Goal: Information Seeking & Learning: Check status

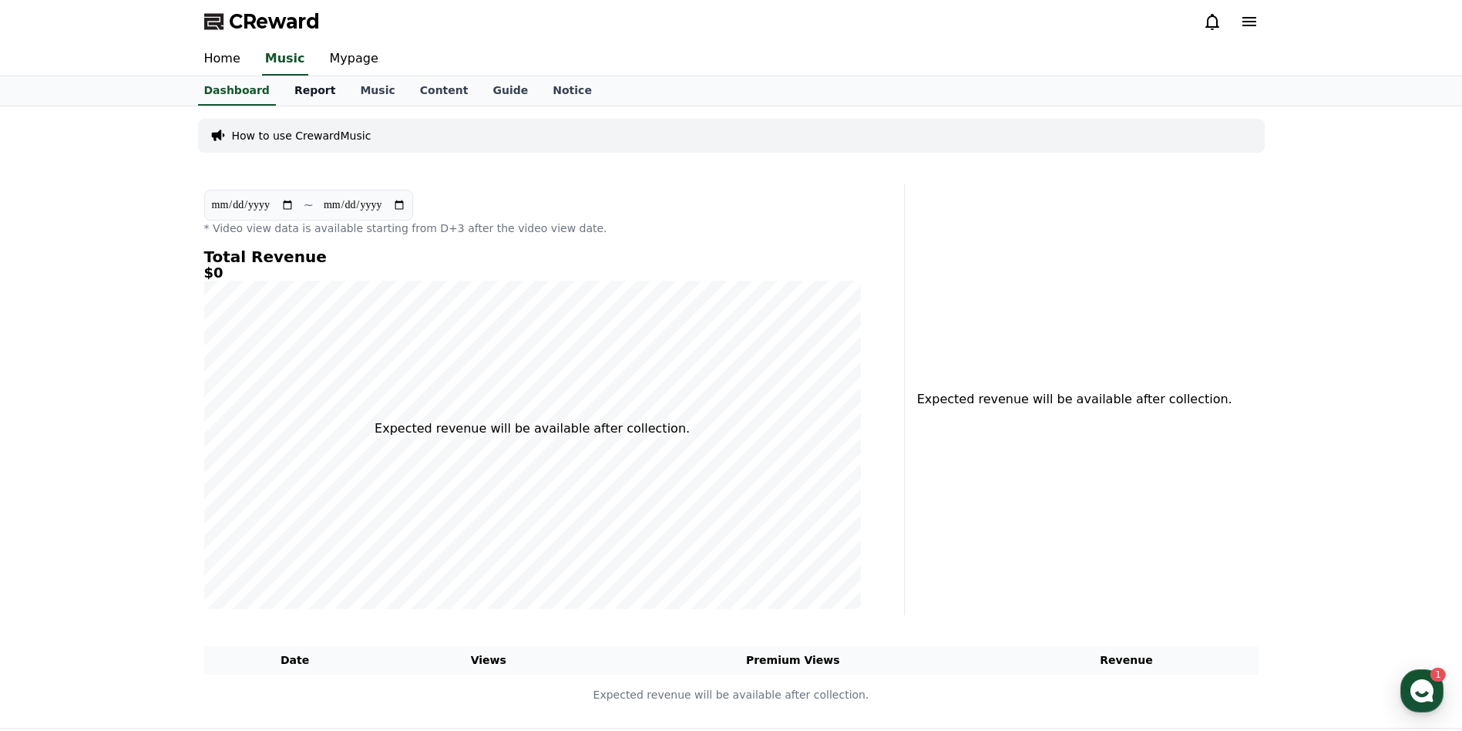
click at [305, 90] on link "Report" at bounding box center [315, 90] width 66 height 29
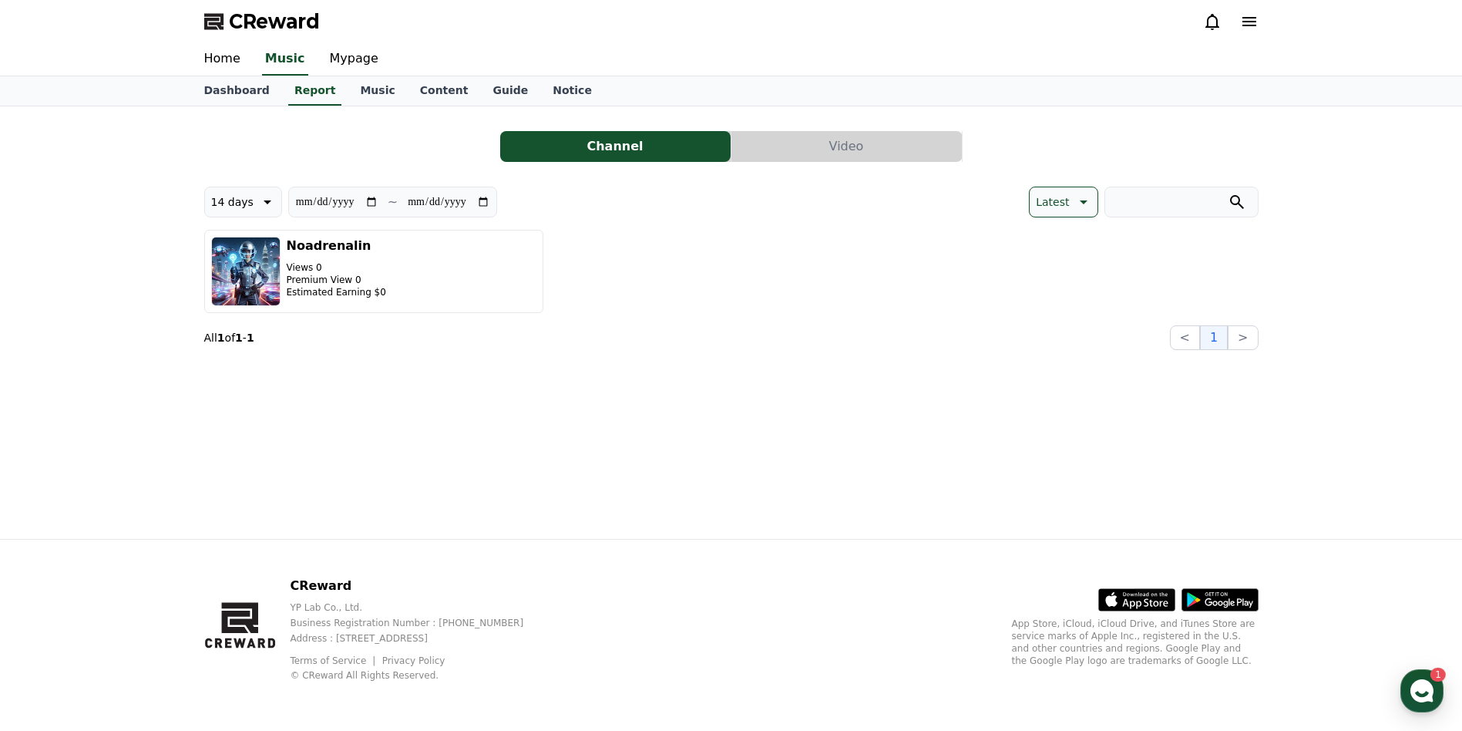
click at [839, 154] on button "Video" at bounding box center [847, 146] width 230 height 31
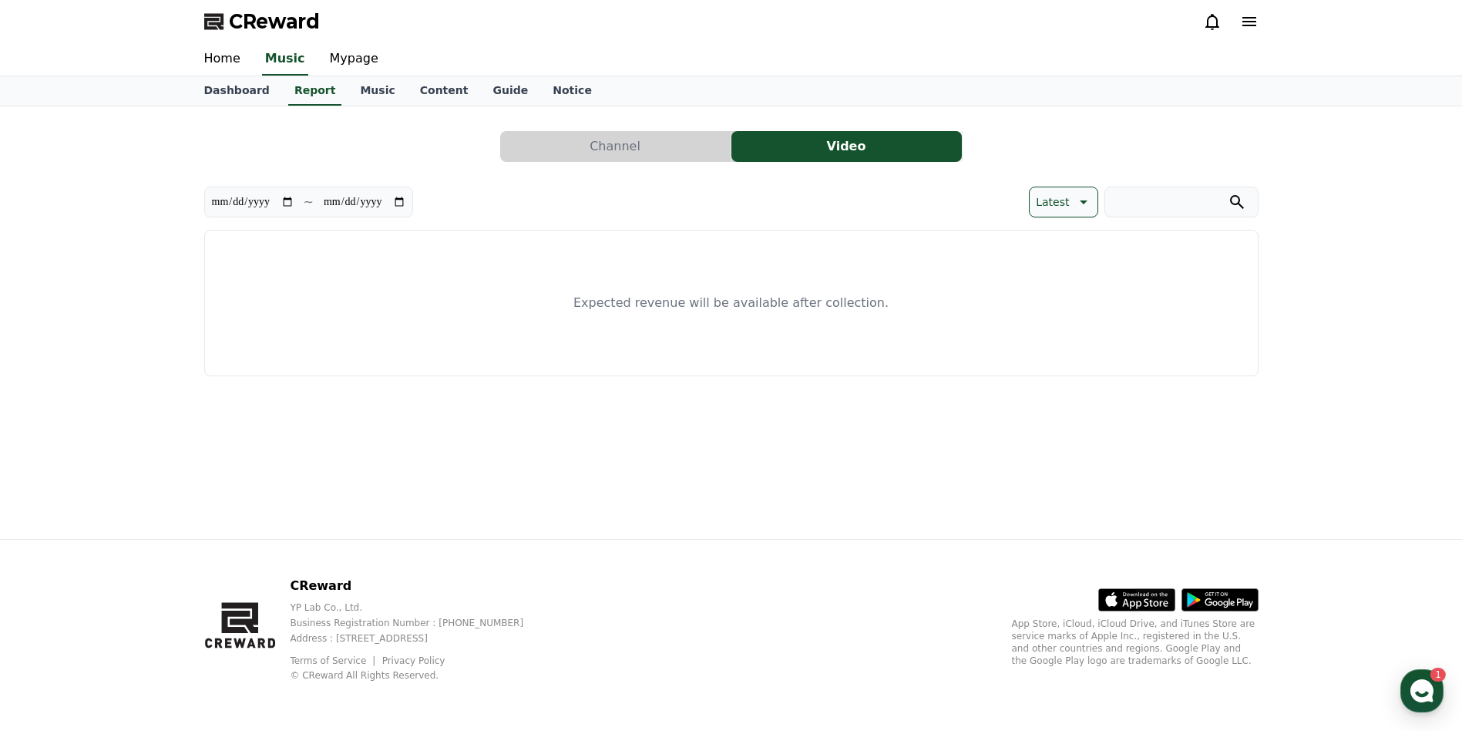
click at [611, 155] on button "Channel" at bounding box center [615, 146] width 230 height 31
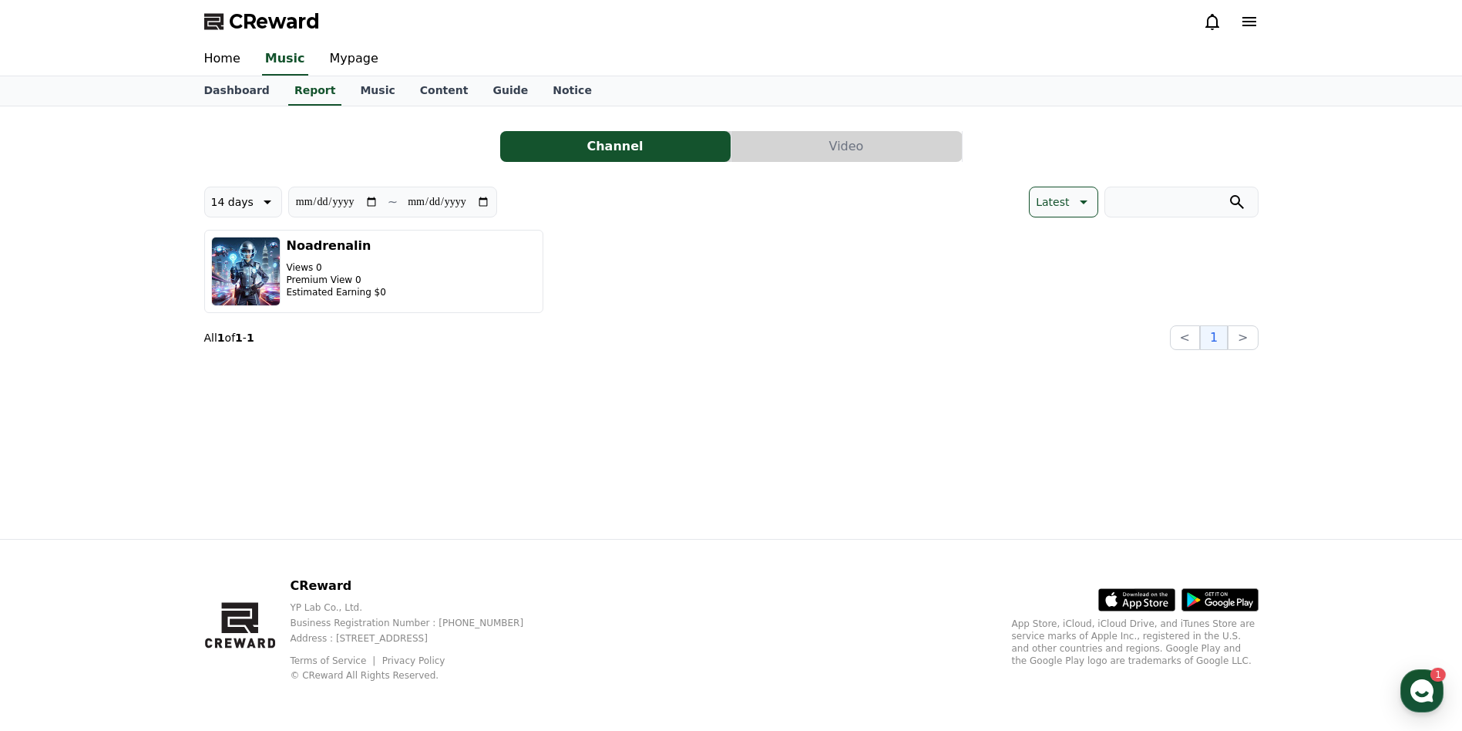
click at [1065, 202] on p "Latest" at bounding box center [1052, 202] width 33 height 22
click at [895, 281] on div "Noadrenalin Views 0 Premium View 0 Estimated Earning $0" at bounding box center [731, 271] width 1055 height 83
click at [1417, 689] on use "button" at bounding box center [1422, 690] width 23 height 23
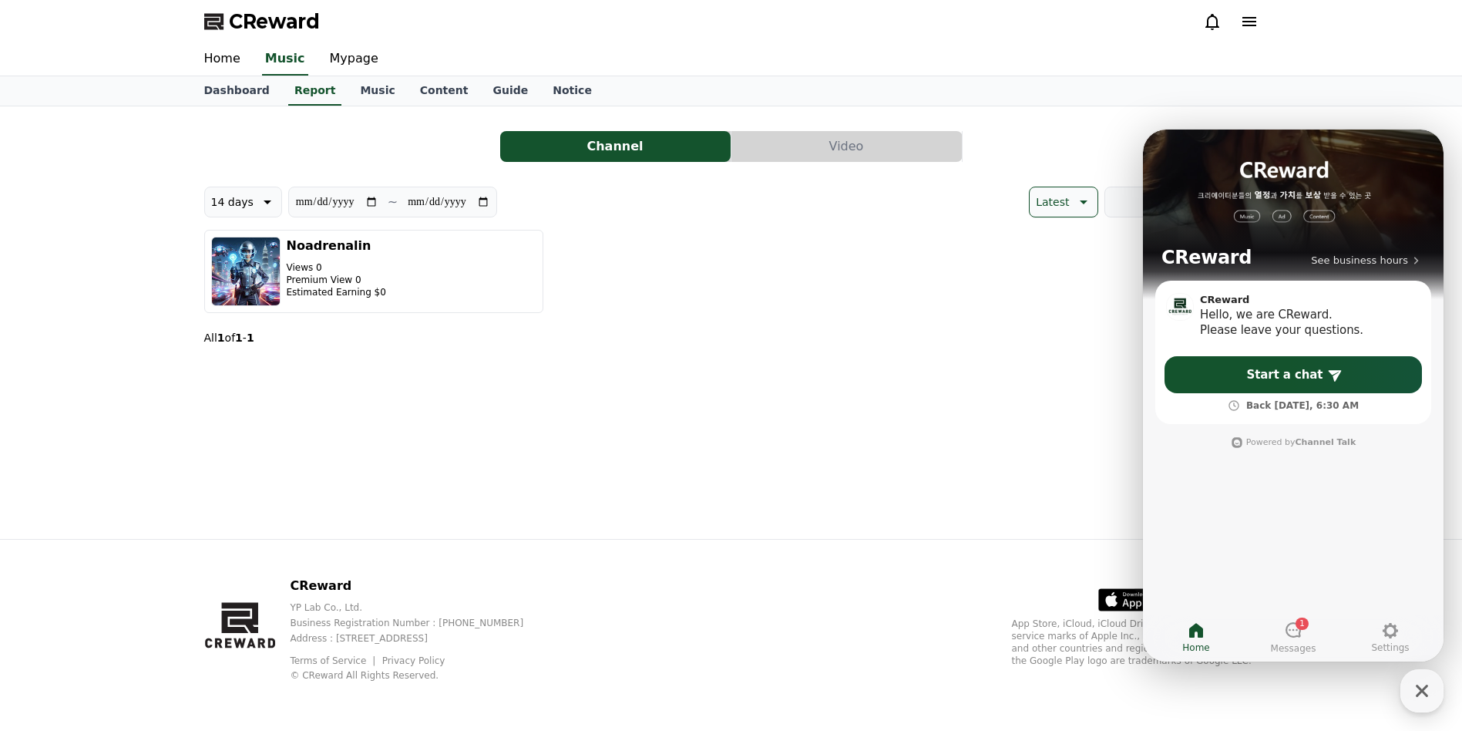
click at [1001, 352] on div "**********" at bounding box center [731, 235] width 1067 height 244
click at [1079, 57] on div "Home Music Mypage" at bounding box center [731, 59] width 1079 height 32
click at [540, 90] on link "Notice" at bounding box center [572, 90] width 64 height 29
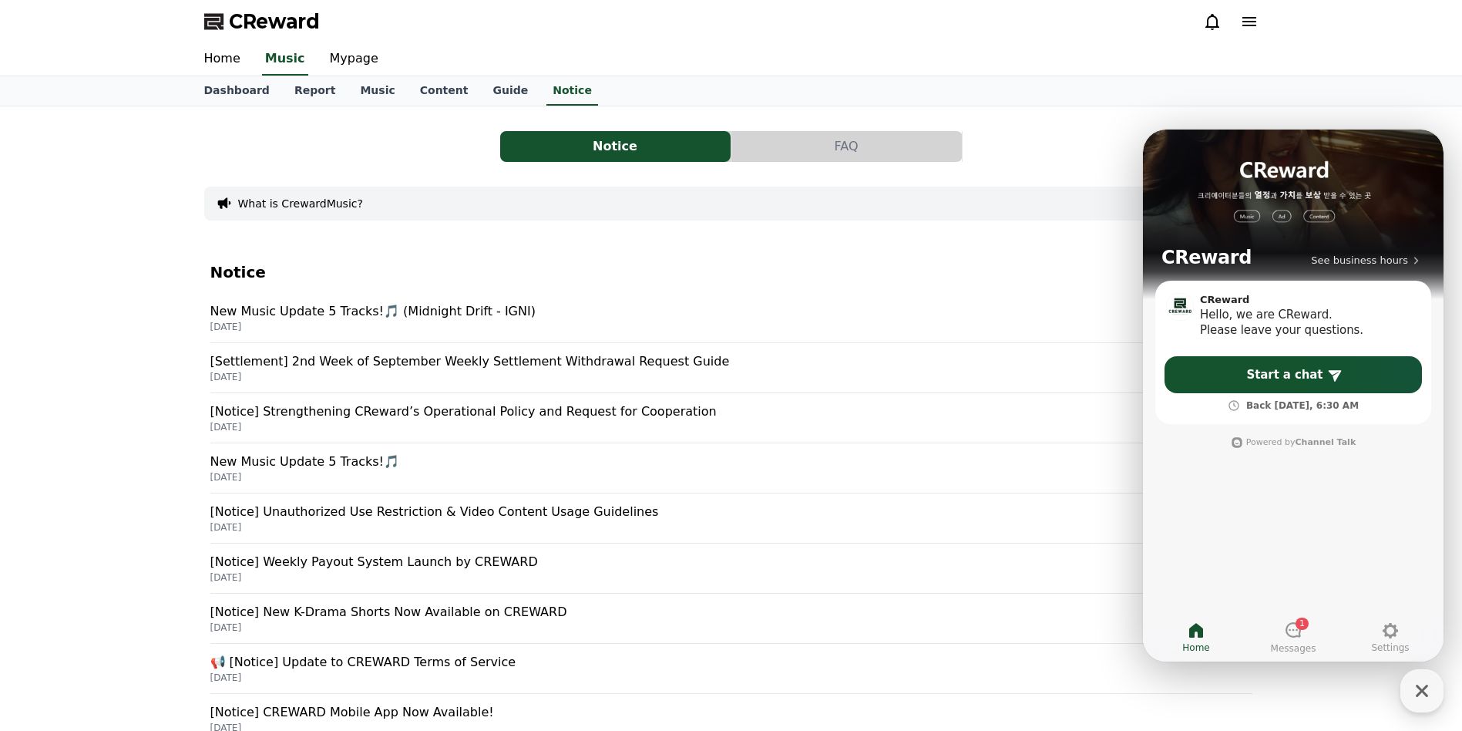
click at [310, 314] on p "New Music Update 5 Tracks!🎵 (Midnight Drift - IGNI)" at bounding box center [731, 311] width 1042 height 19
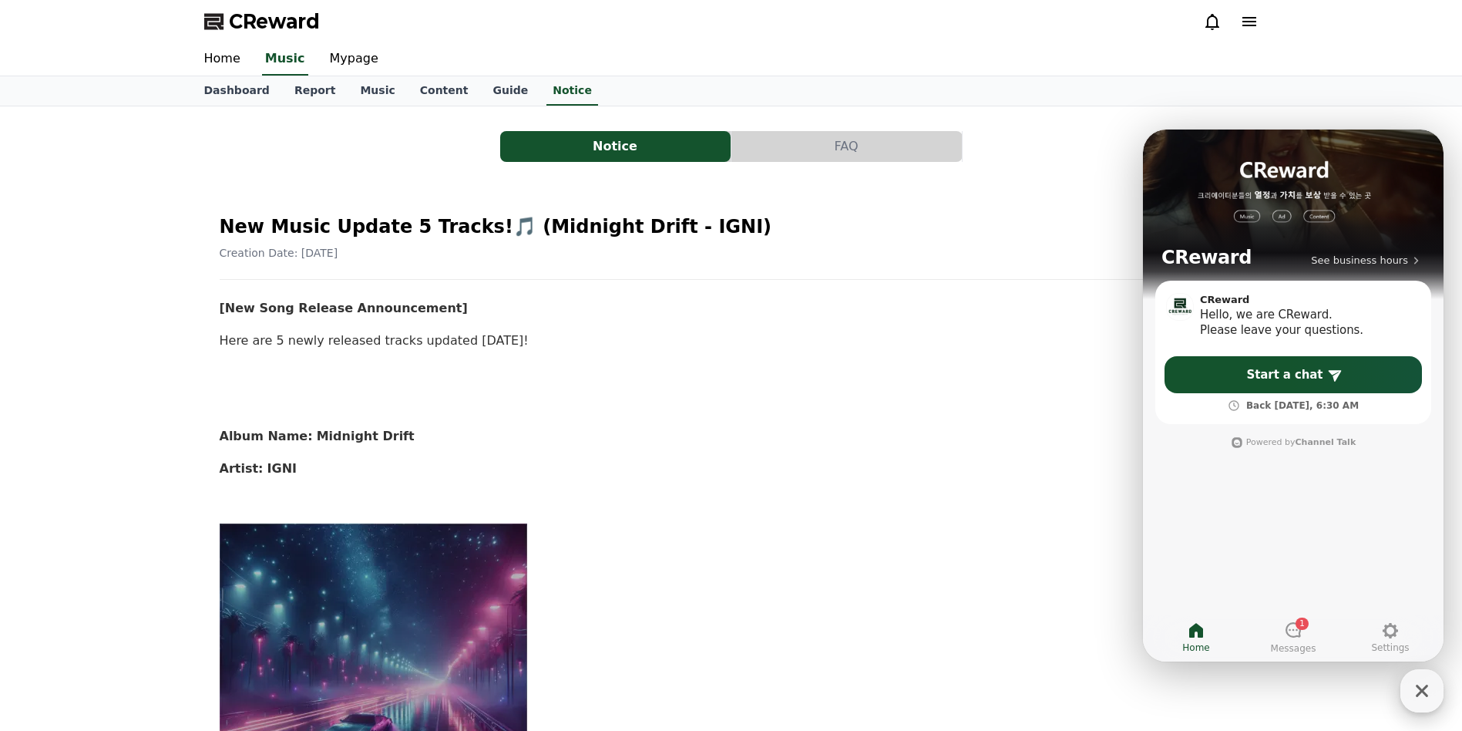
click at [1419, 691] on icon "button" at bounding box center [1422, 691] width 28 height 28
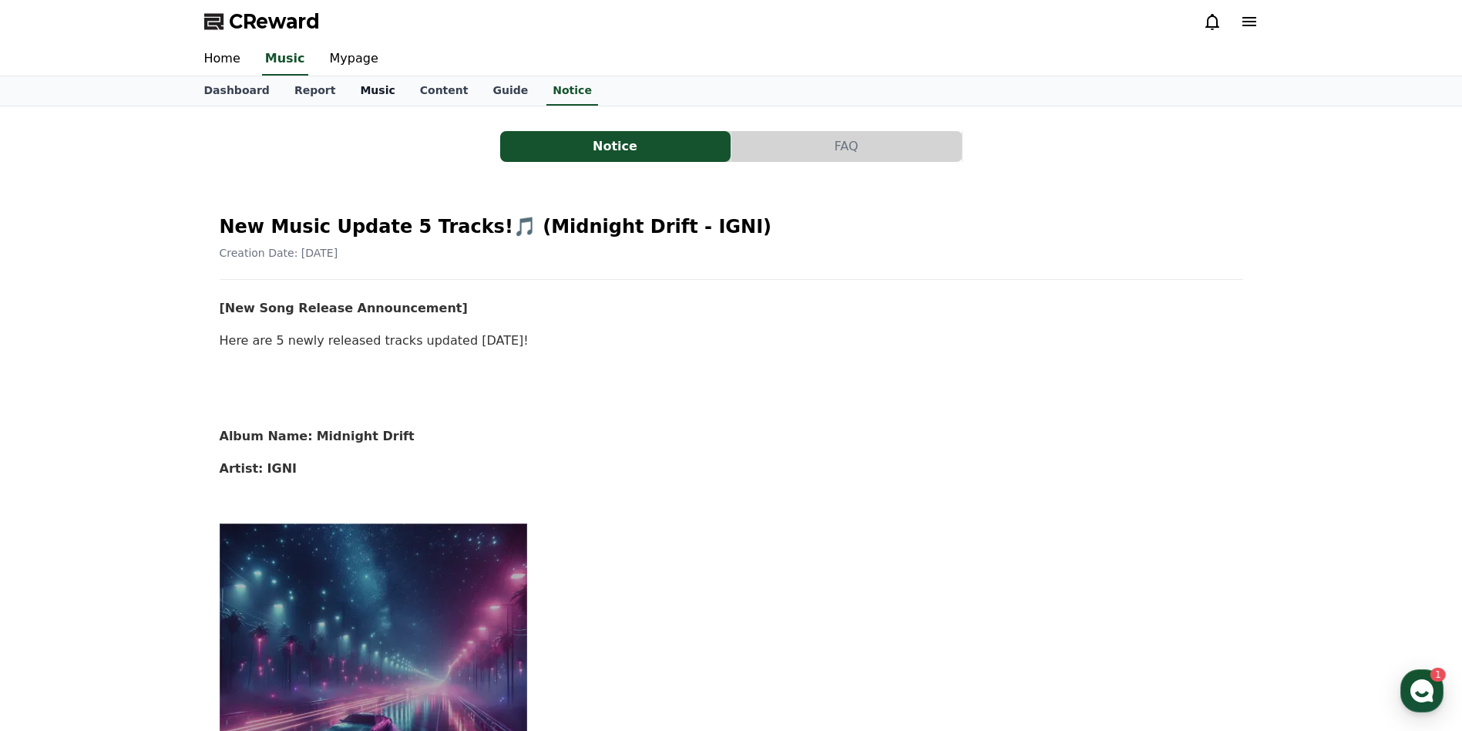
click at [364, 95] on link "Music" at bounding box center [377, 90] width 59 height 29
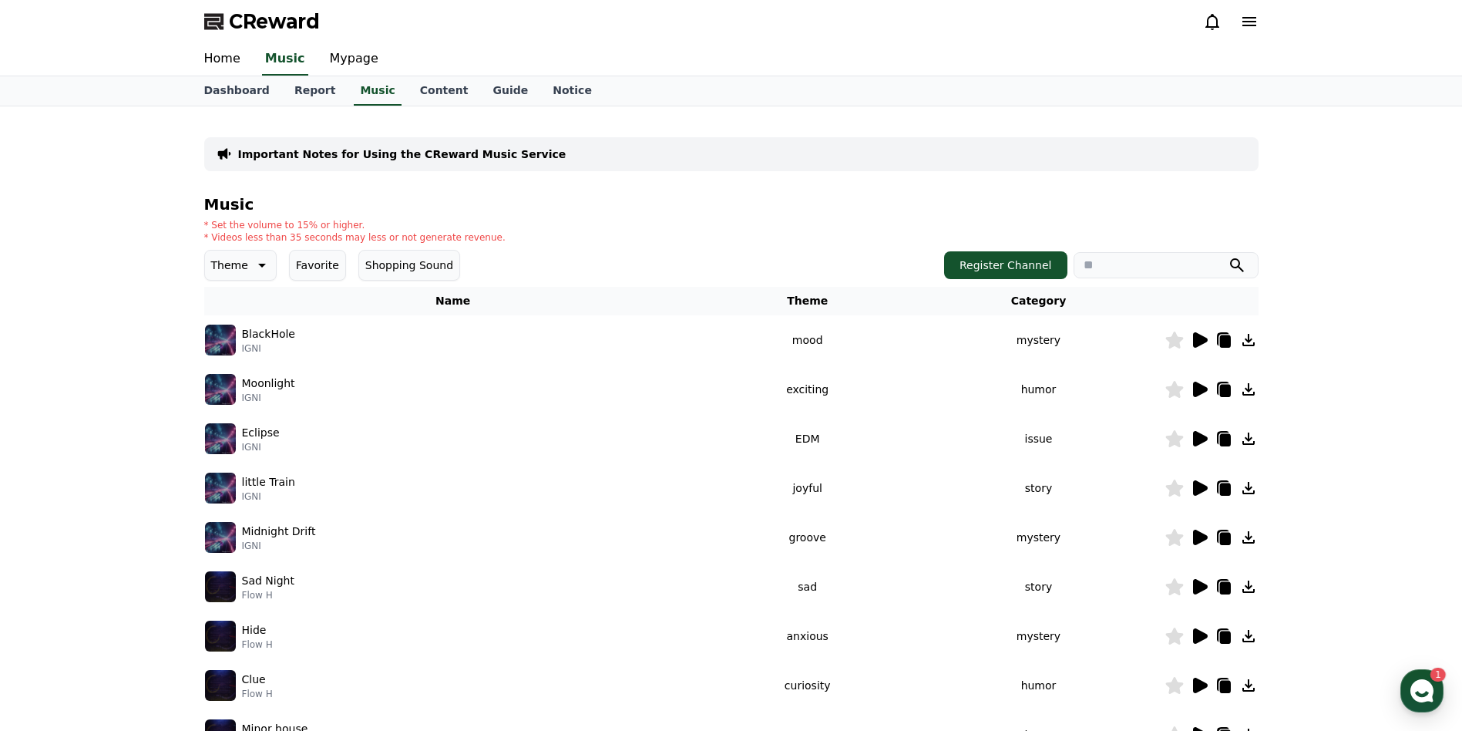
click at [1199, 346] on icon at bounding box center [1199, 340] width 19 height 19
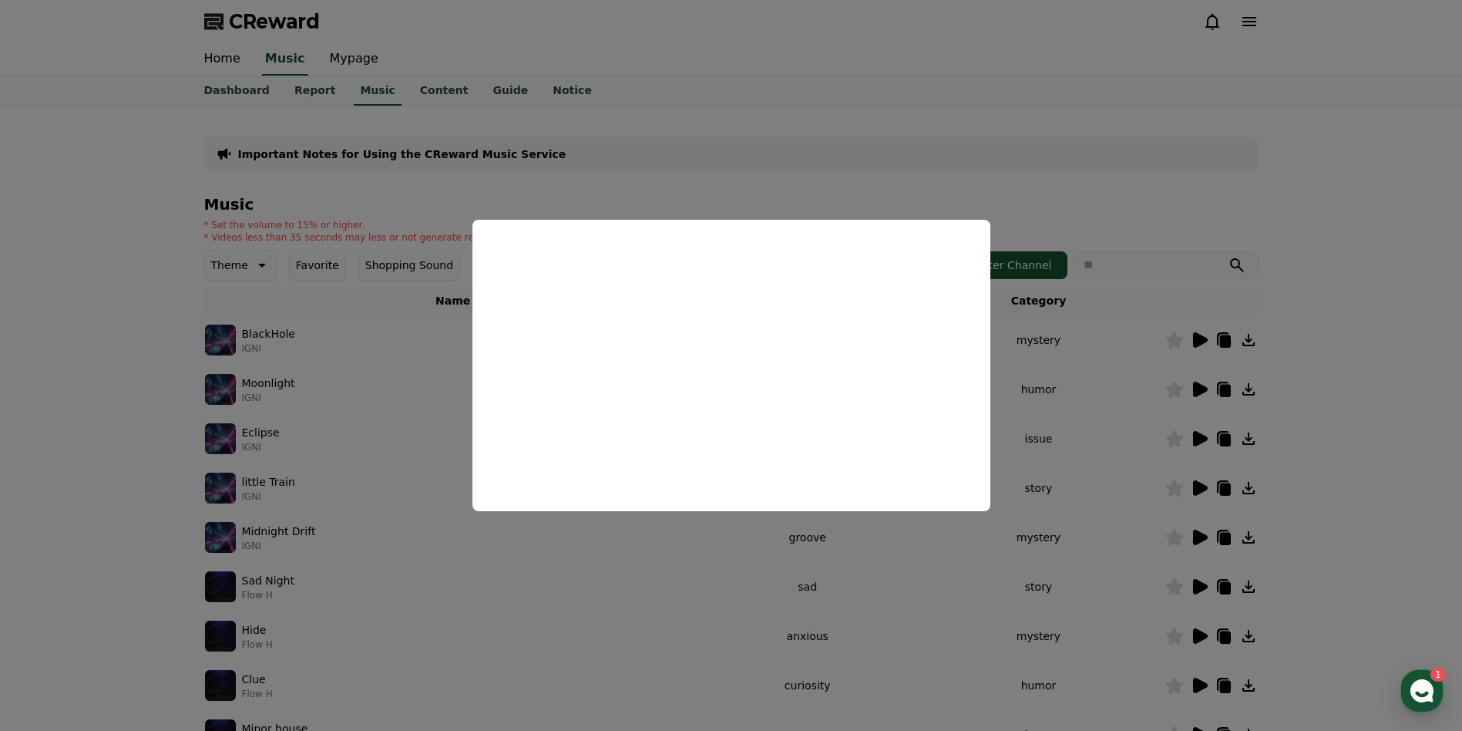
click at [1340, 226] on button "close modal" at bounding box center [731, 365] width 1462 height 731
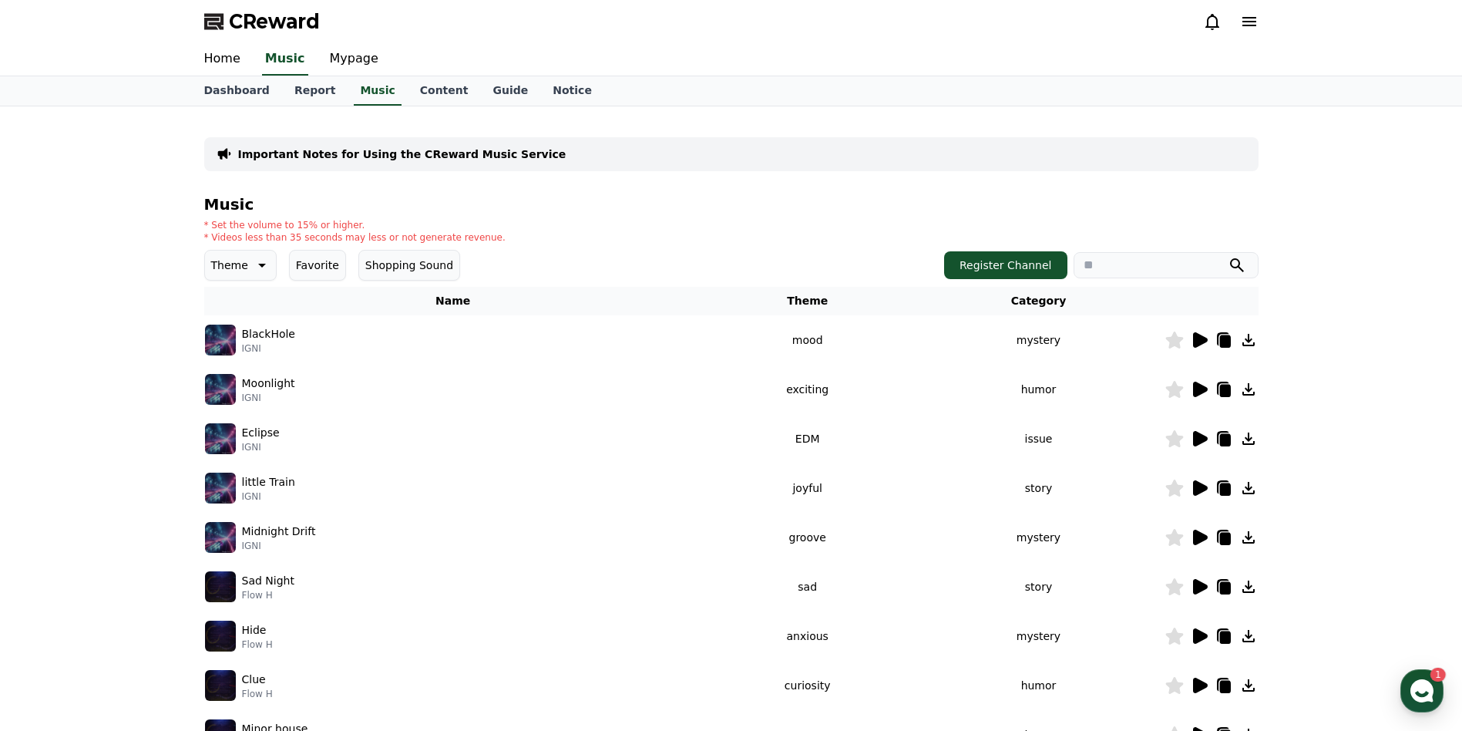
click at [1200, 385] on icon at bounding box center [1200, 389] width 15 height 15
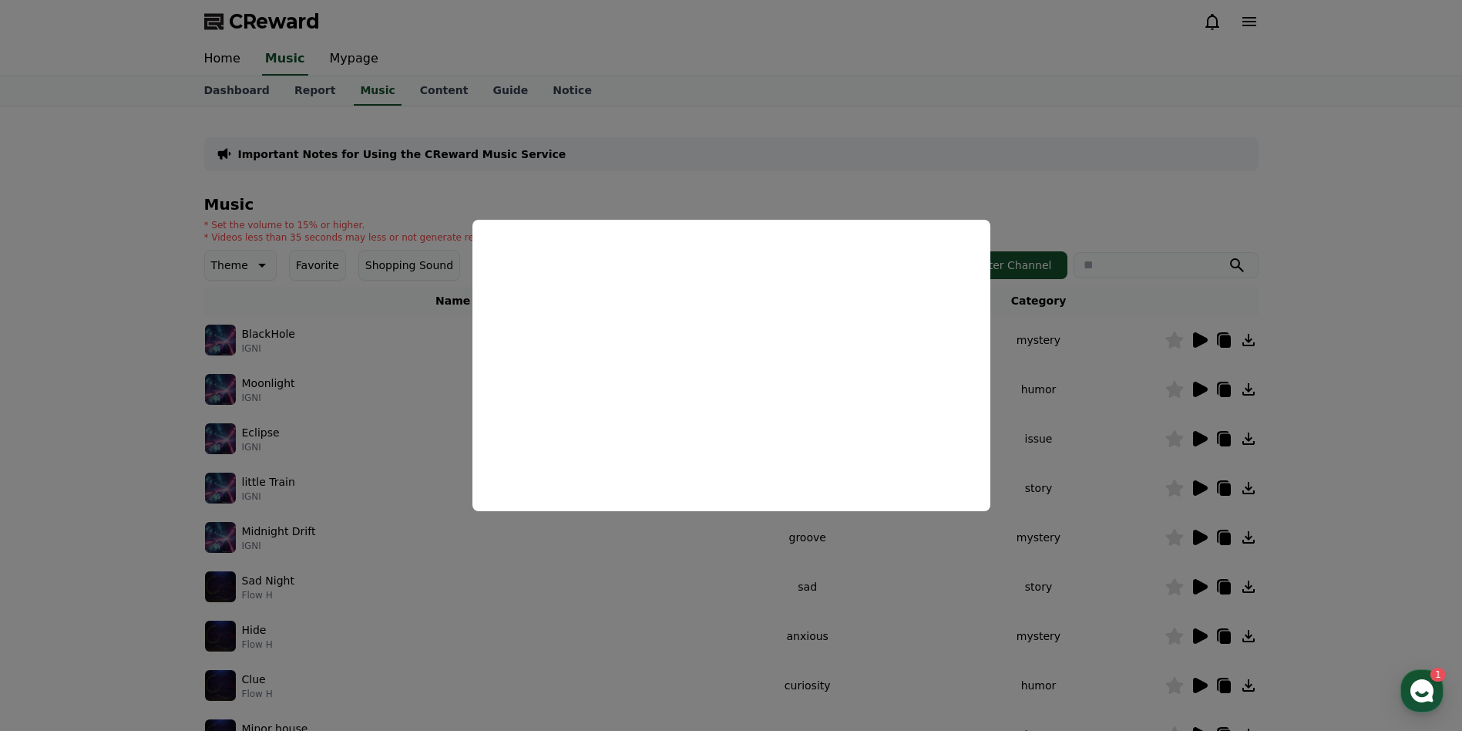
click at [1089, 203] on button "close modal" at bounding box center [731, 365] width 1462 height 731
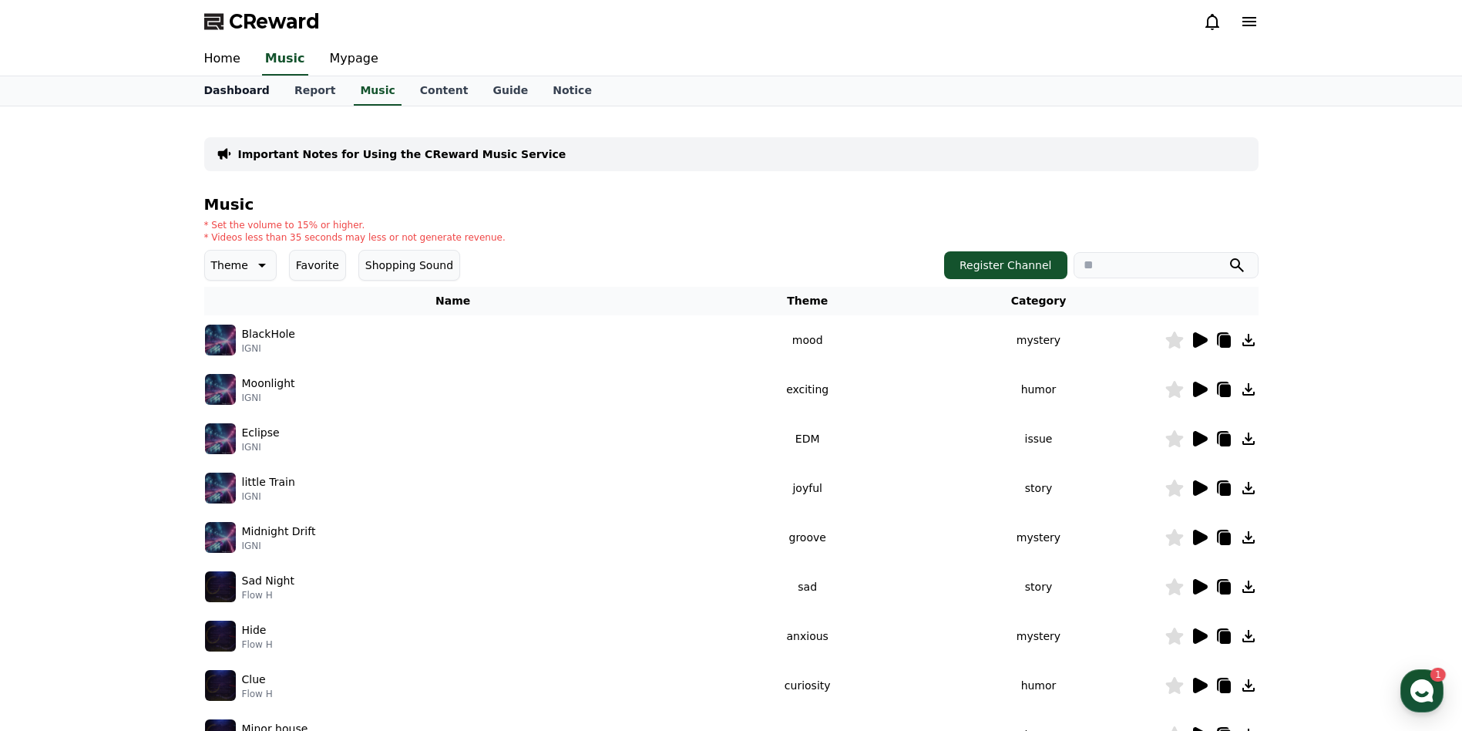
click at [233, 92] on link "Dashboard" at bounding box center [237, 90] width 90 height 29
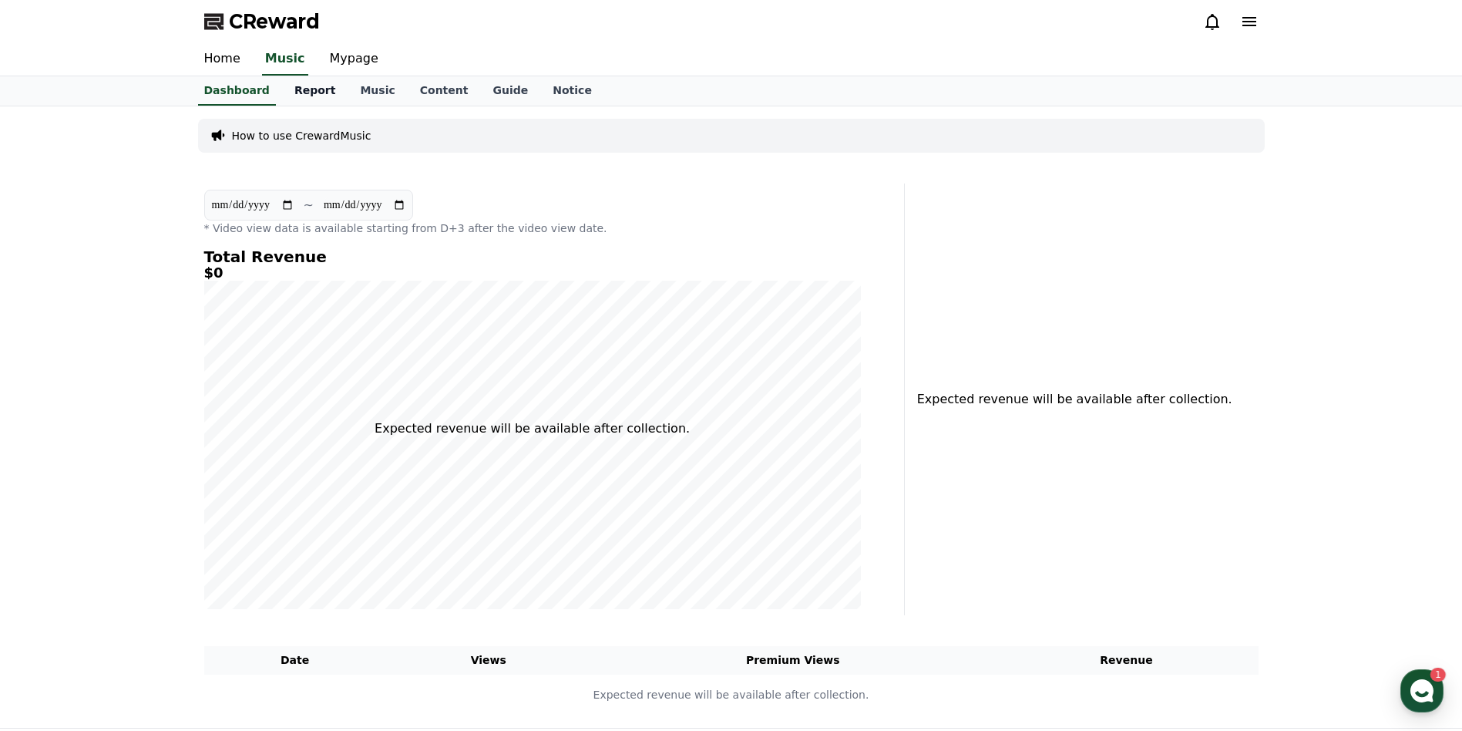
click at [284, 99] on link "Report" at bounding box center [315, 90] width 66 height 29
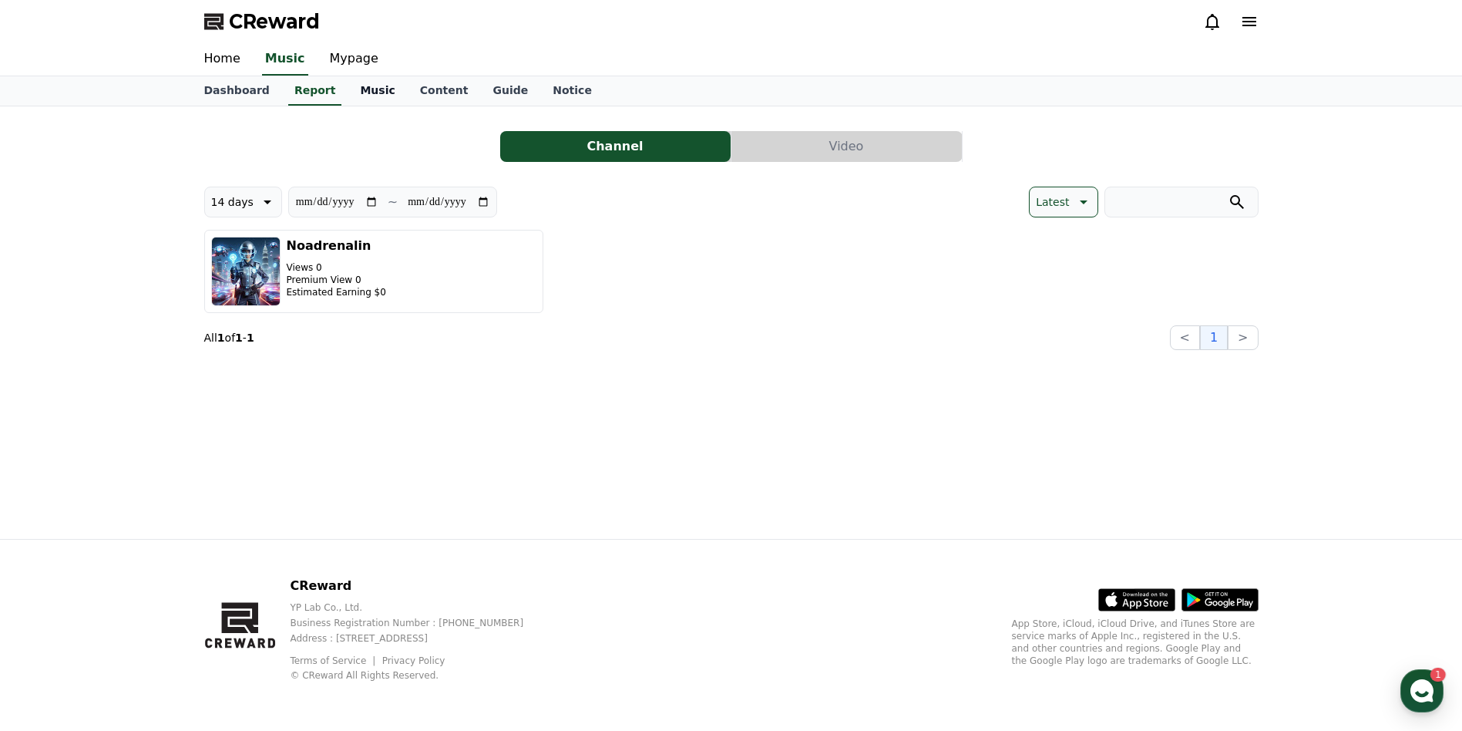
click at [356, 86] on link "Music" at bounding box center [377, 90] width 59 height 29
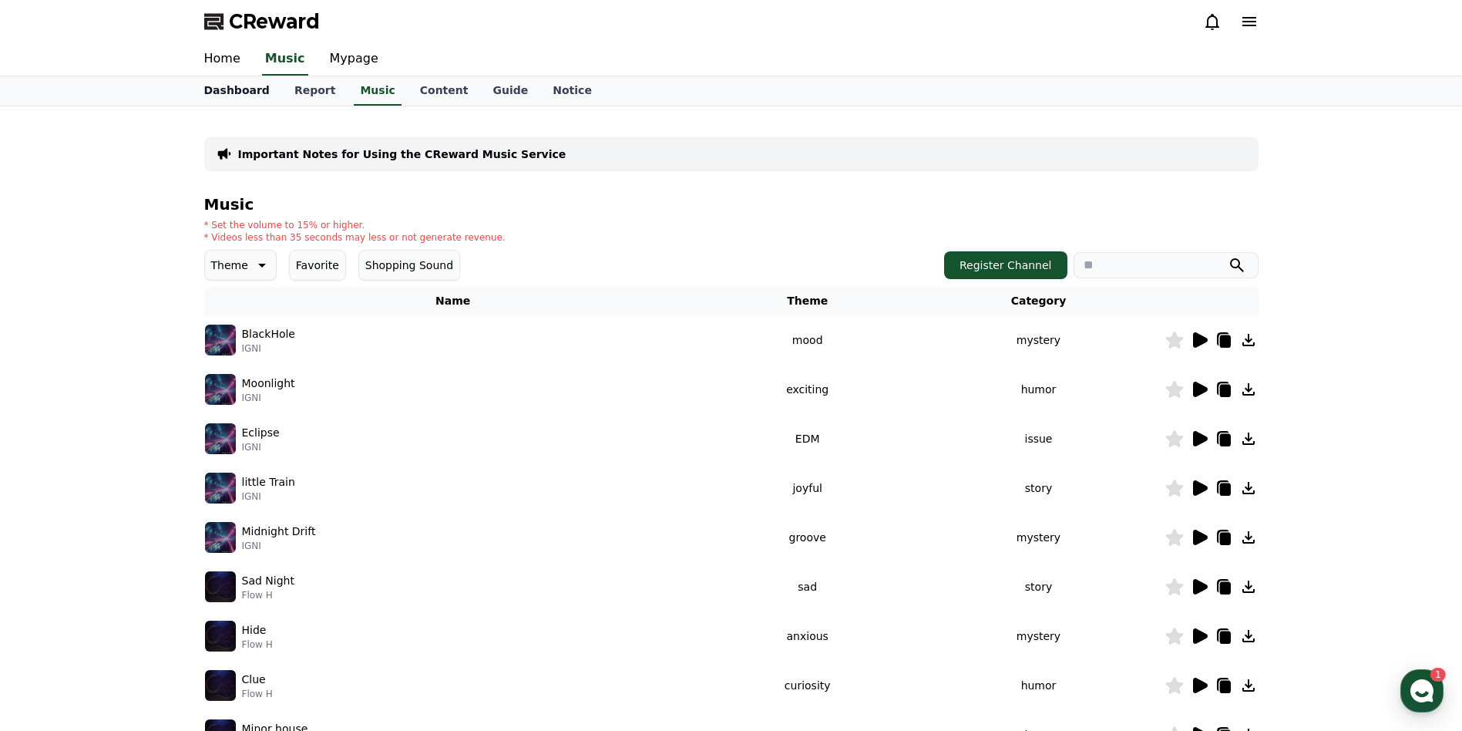
click at [210, 92] on link "Dashboard" at bounding box center [237, 90] width 90 height 29
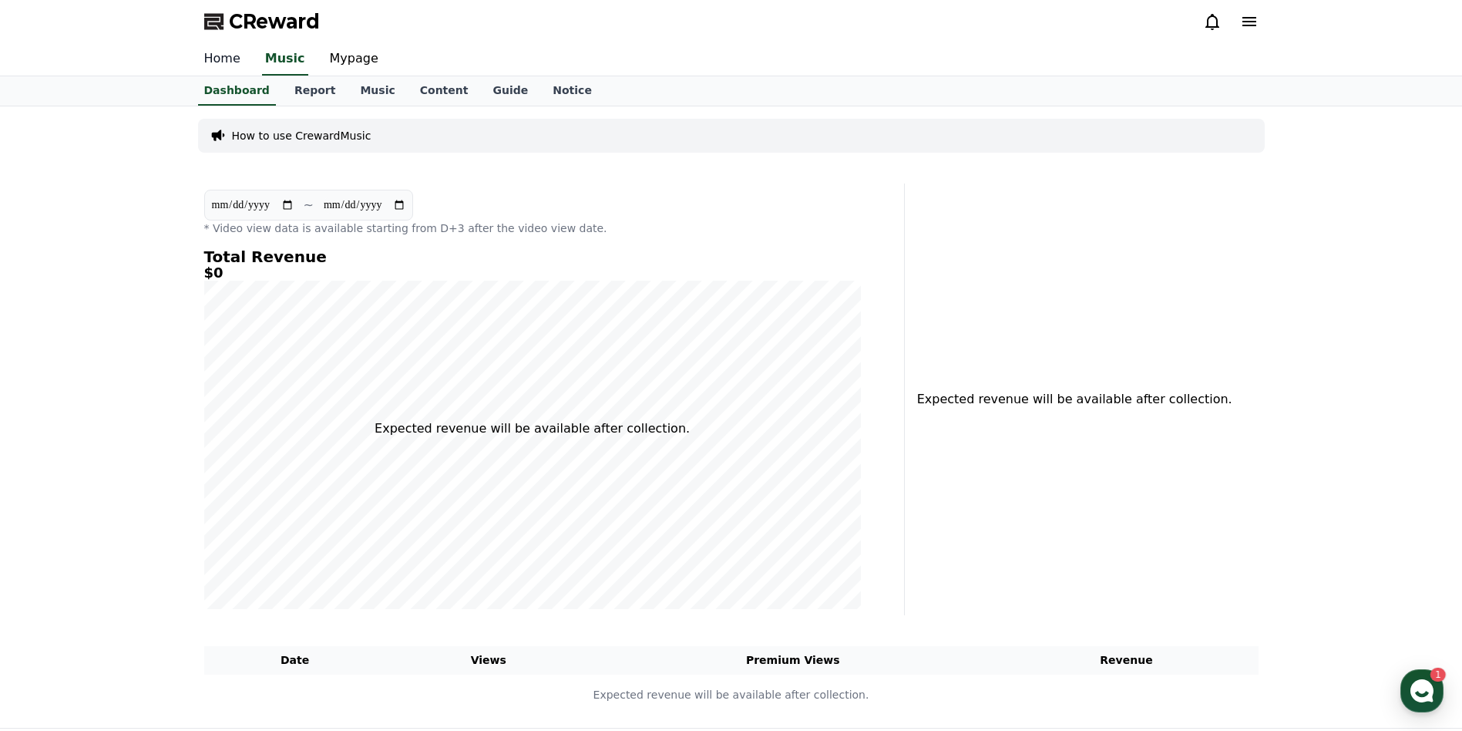
click at [230, 63] on link "Home" at bounding box center [222, 59] width 61 height 32
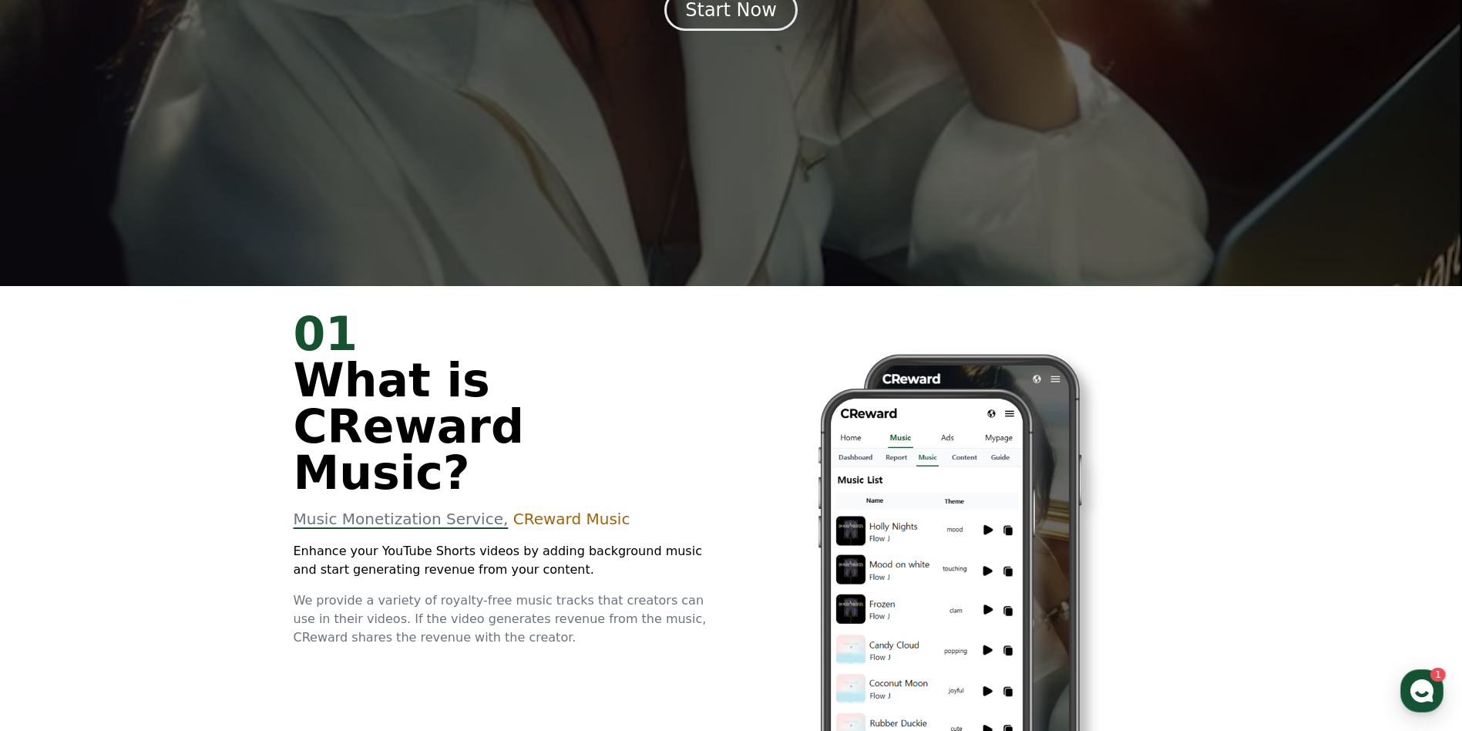
scroll to position [69, 0]
